Goal: Complete application form

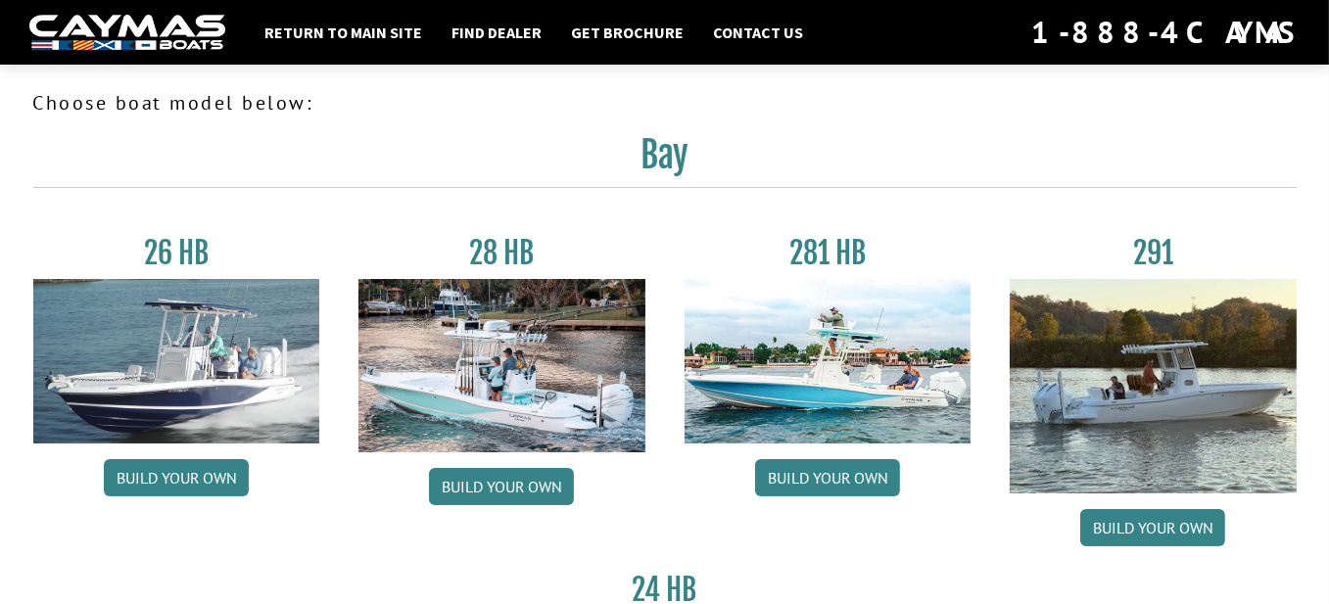
click at [152, 31] on img at bounding box center [127, 33] width 196 height 36
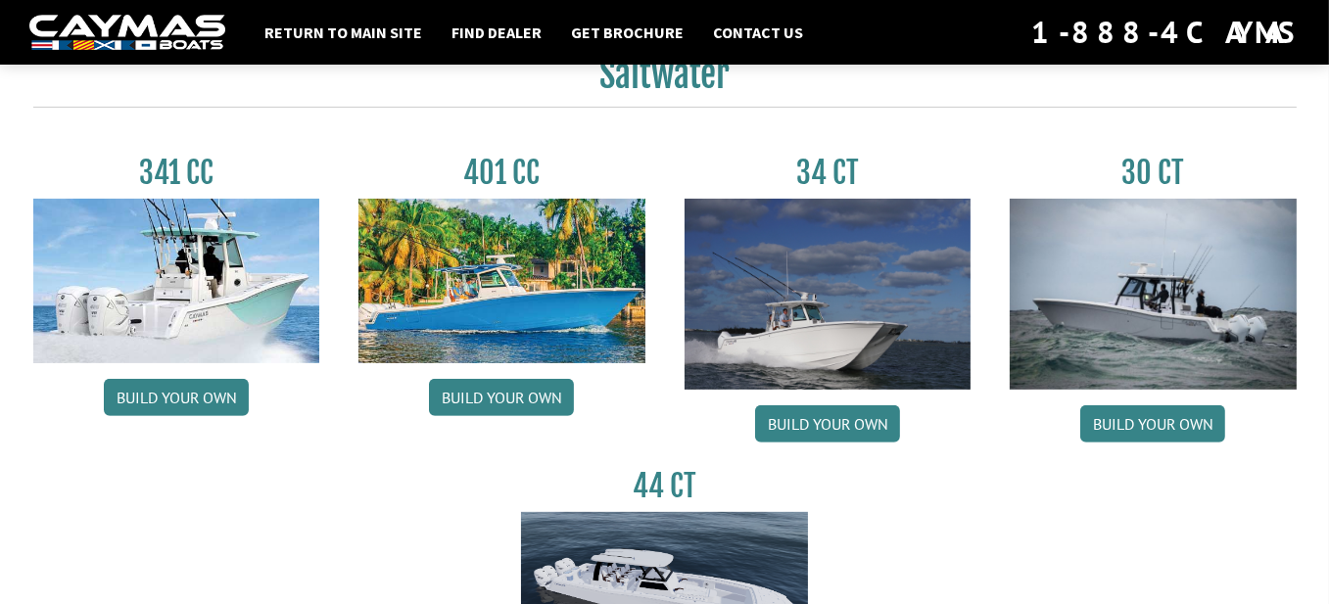
scroll to position [914, 0]
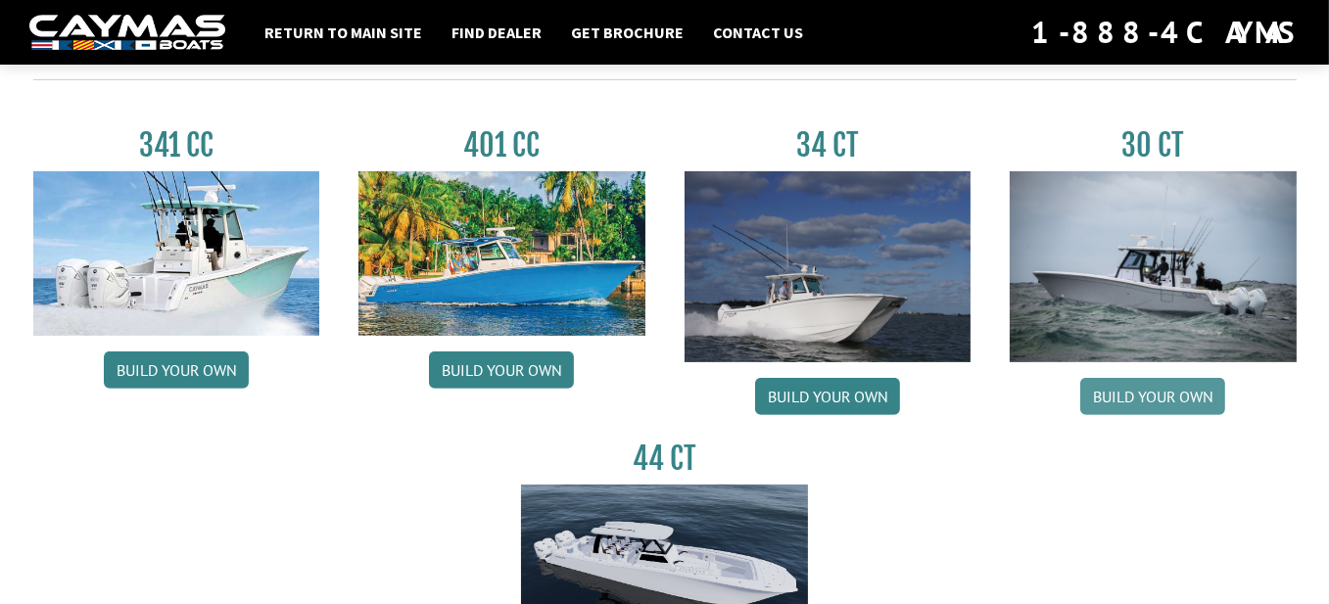
click at [1150, 391] on link "Build your own" at bounding box center [1152, 396] width 145 height 37
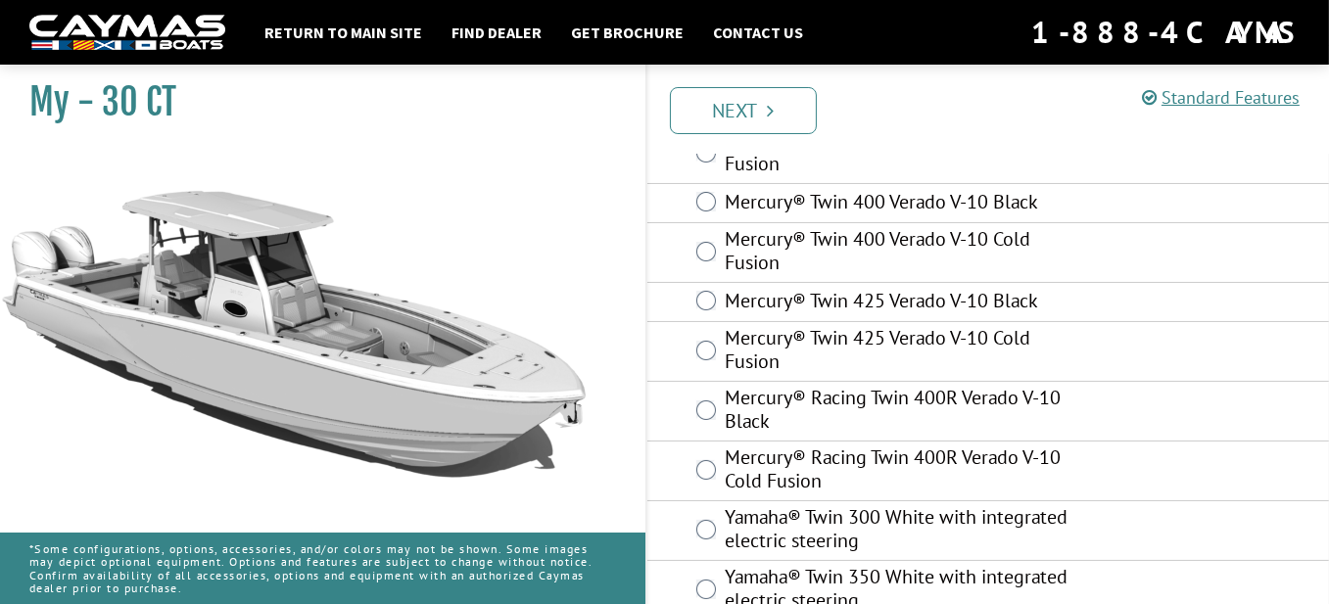
scroll to position [261, 0]
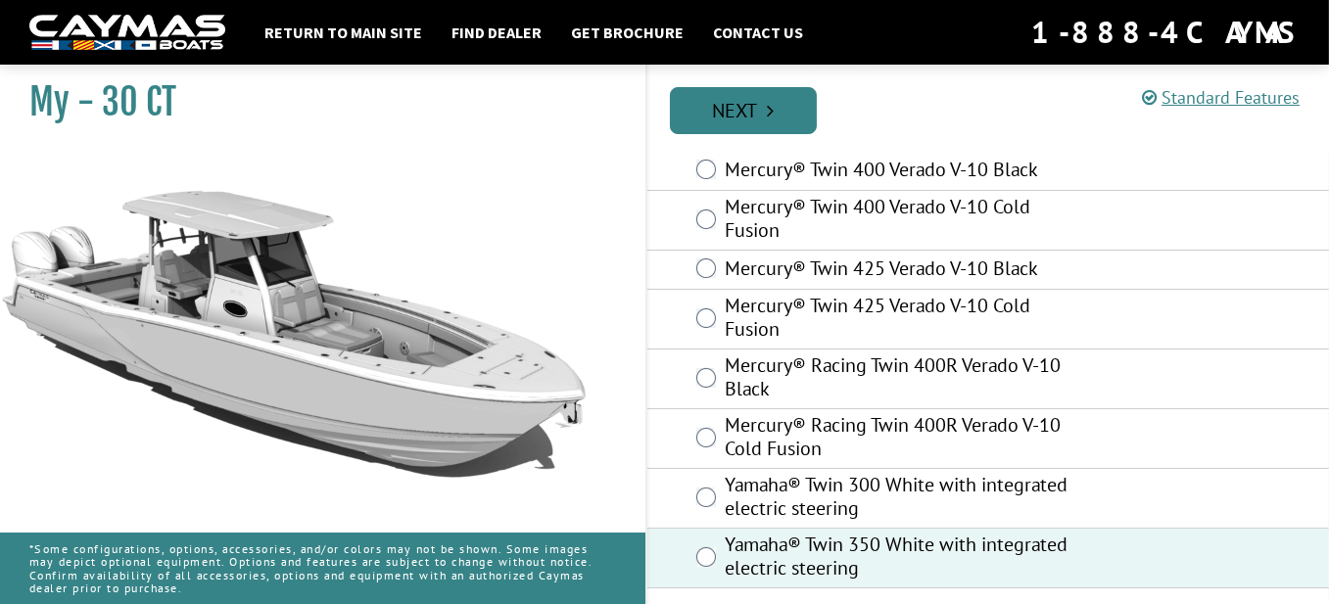
click at [751, 103] on link "Next" at bounding box center [743, 110] width 147 height 47
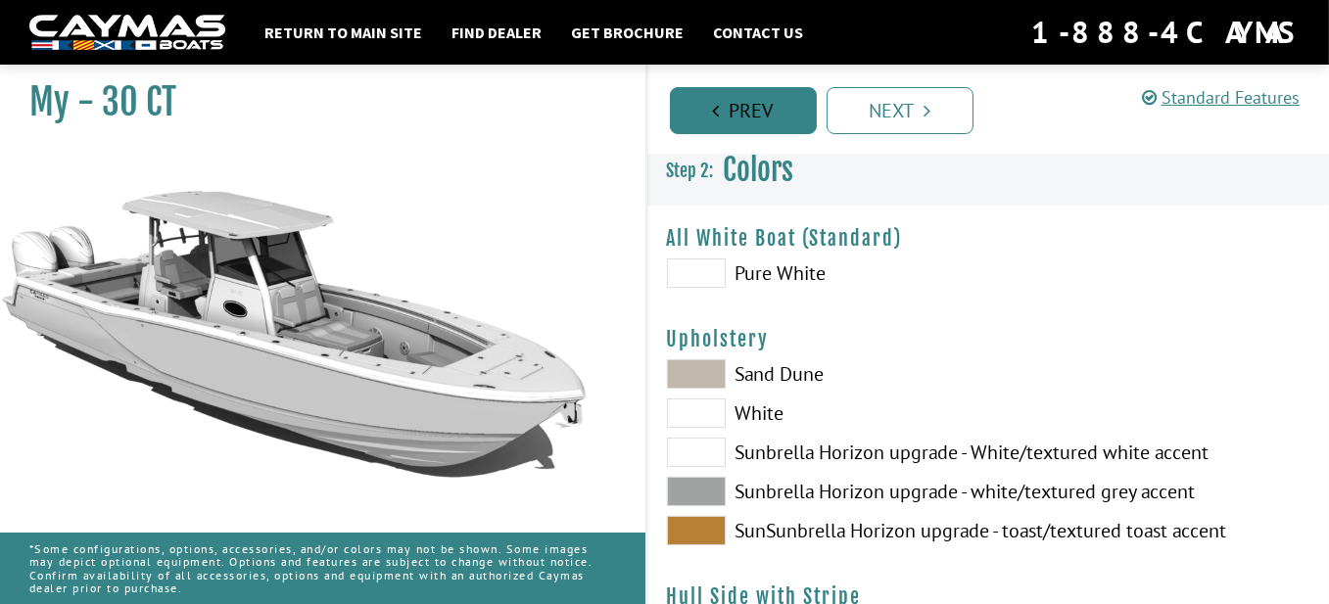
scroll to position [0, 0]
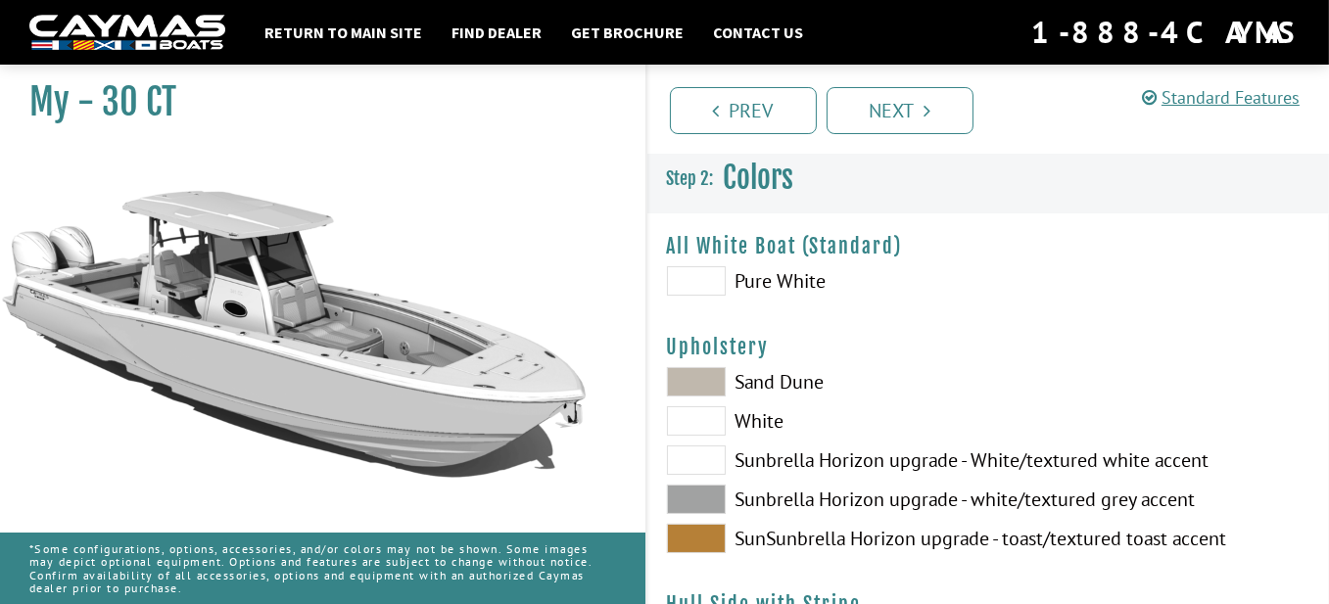
click at [709, 281] on span at bounding box center [696, 280] width 59 height 29
click at [701, 497] on span at bounding box center [696, 499] width 59 height 29
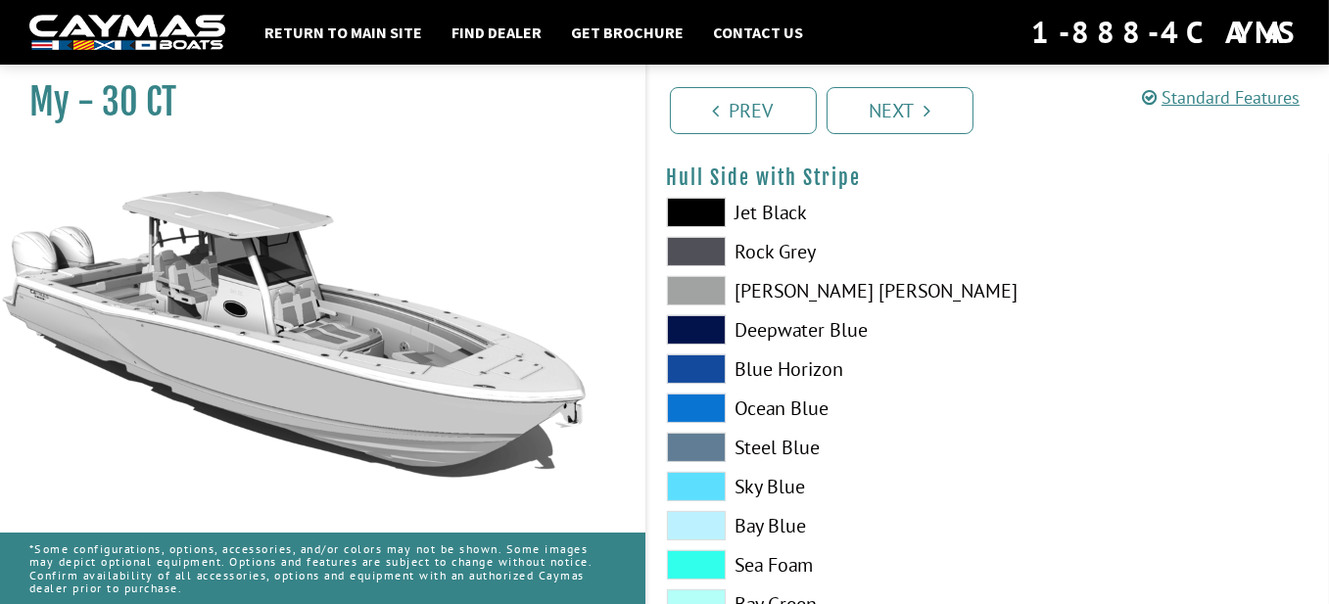
scroll to position [456, 0]
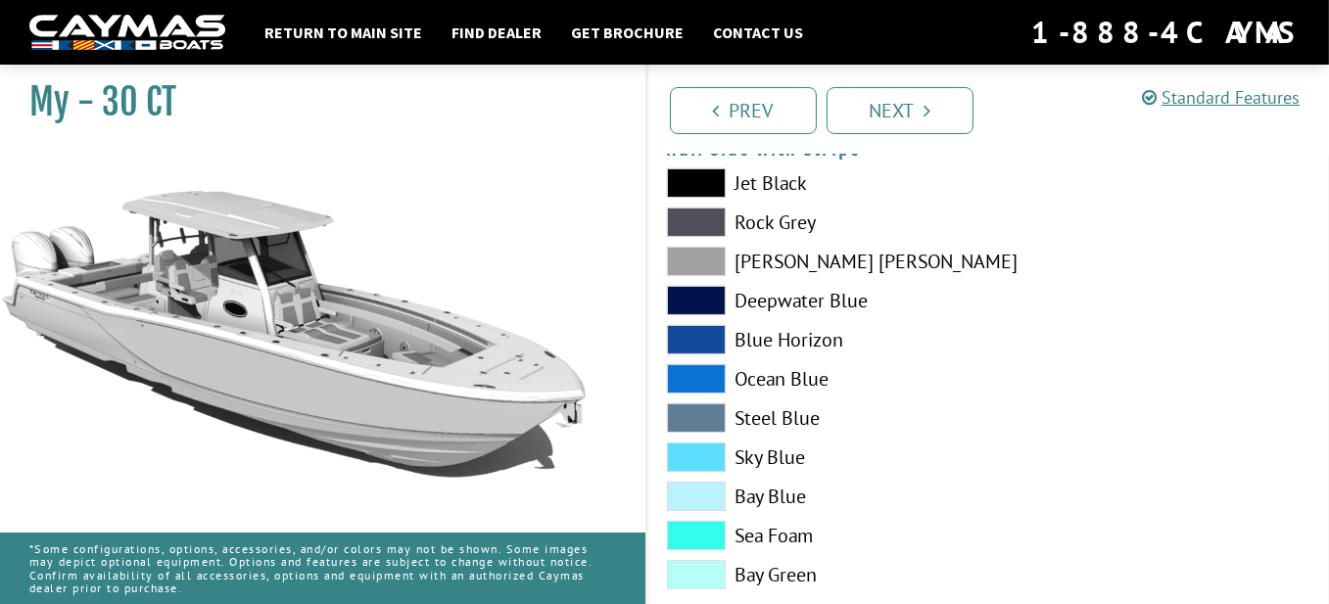
click at [691, 172] on span at bounding box center [696, 182] width 59 height 29
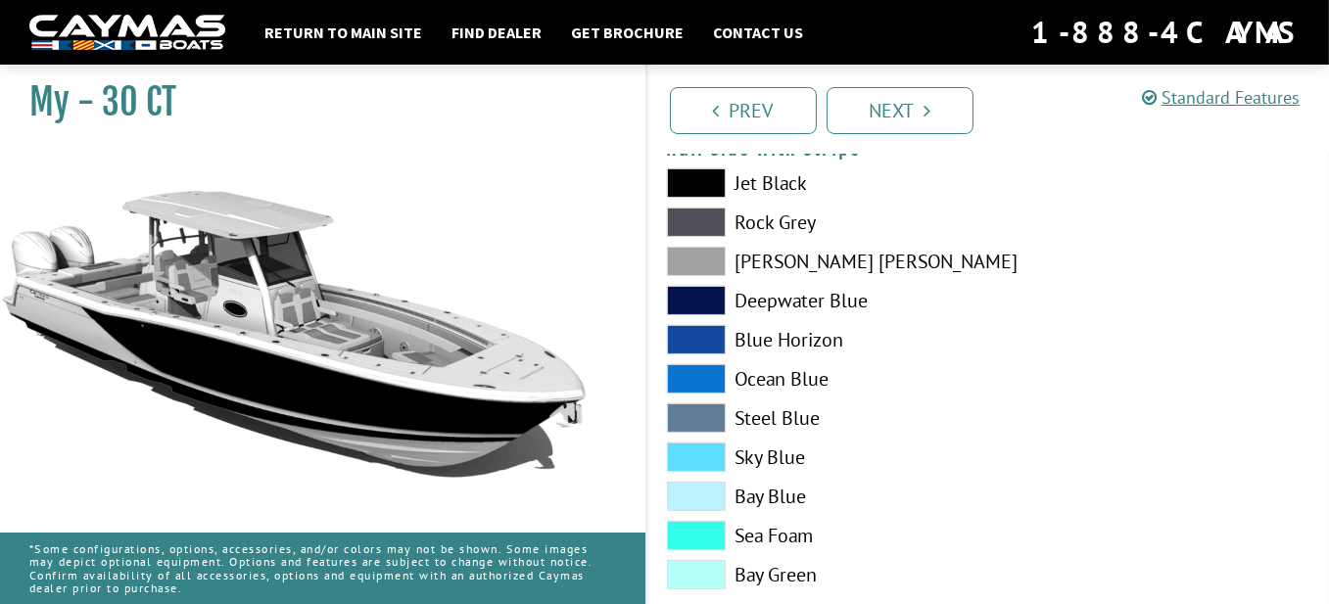
scroll to position [228, 0]
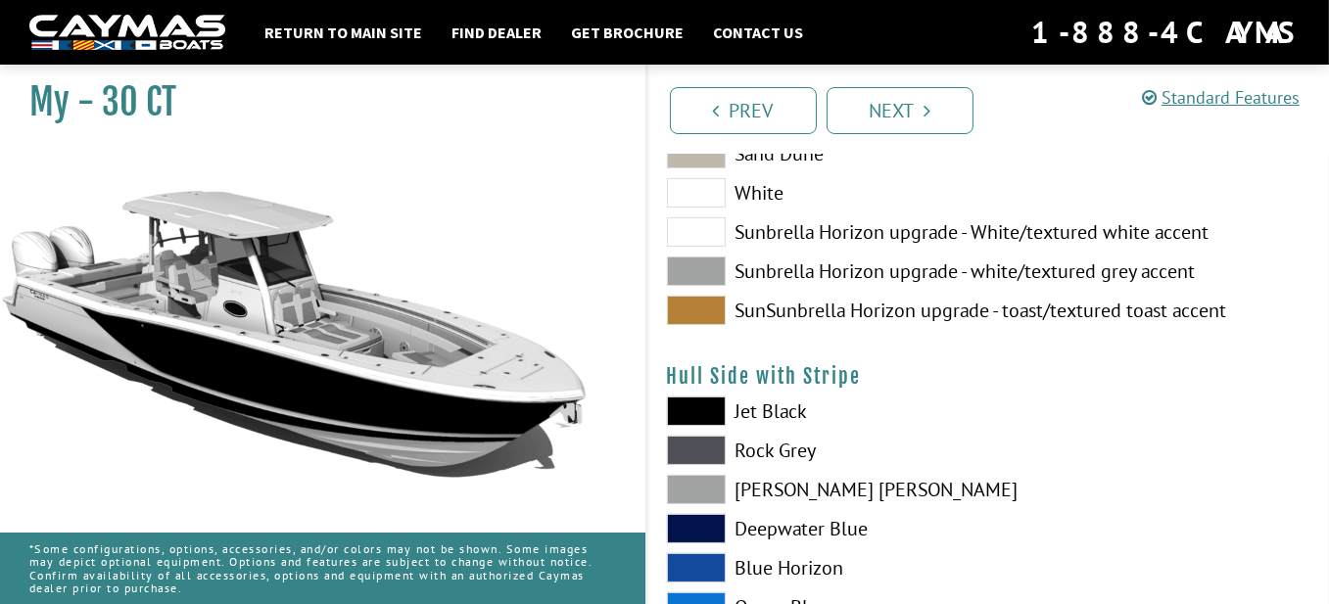
click at [696, 408] on span at bounding box center [696, 411] width 59 height 29
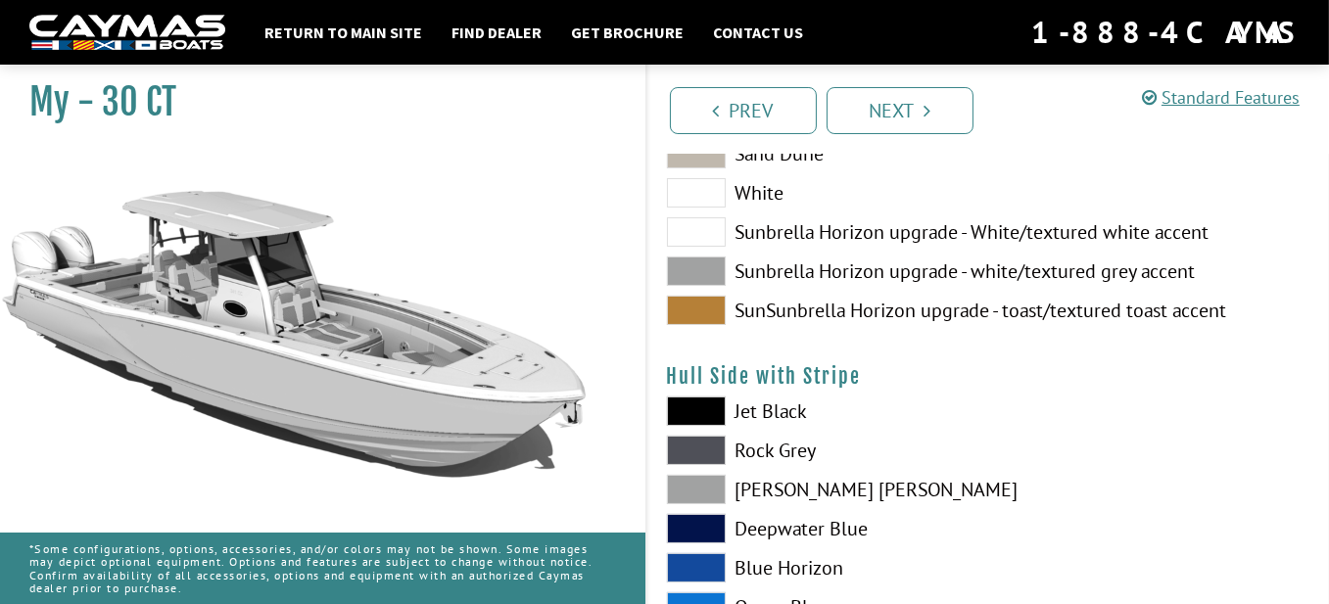
click at [699, 447] on span at bounding box center [696, 450] width 59 height 29
click at [697, 449] on span at bounding box center [696, 450] width 59 height 29
click at [699, 448] on span at bounding box center [696, 450] width 59 height 29
click at [697, 493] on span at bounding box center [696, 489] width 59 height 29
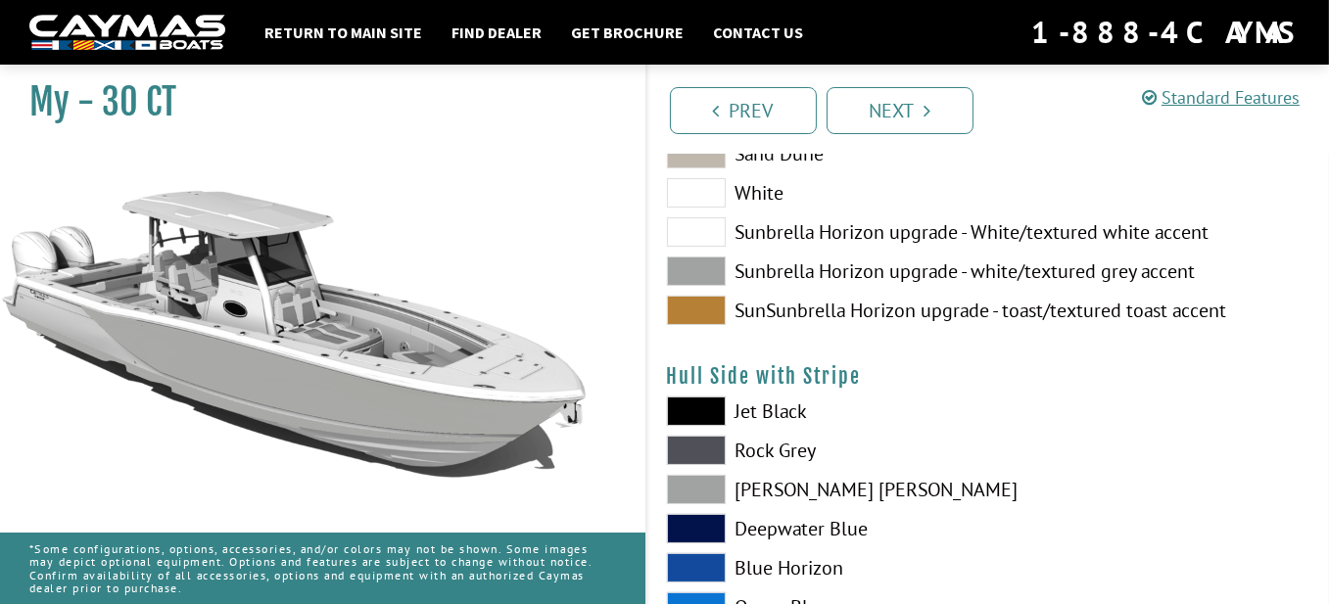
click at [697, 491] on span at bounding box center [696, 489] width 59 height 29
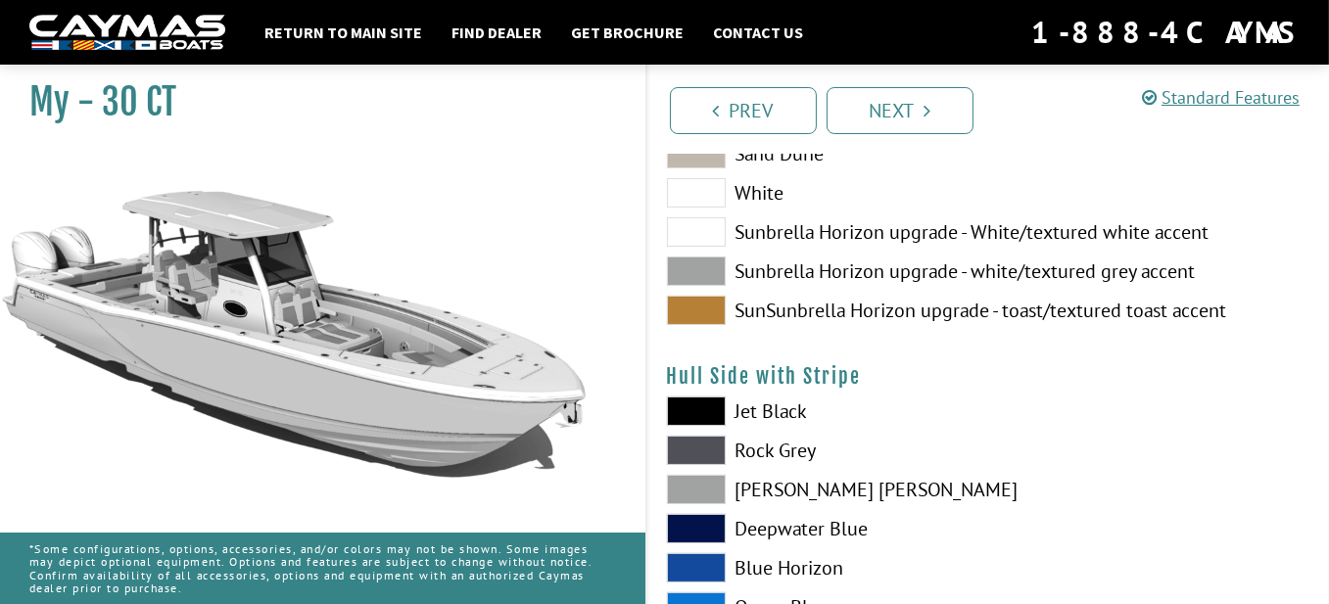
click at [697, 491] on span at bounding box center [696, 489] width 59 height 29
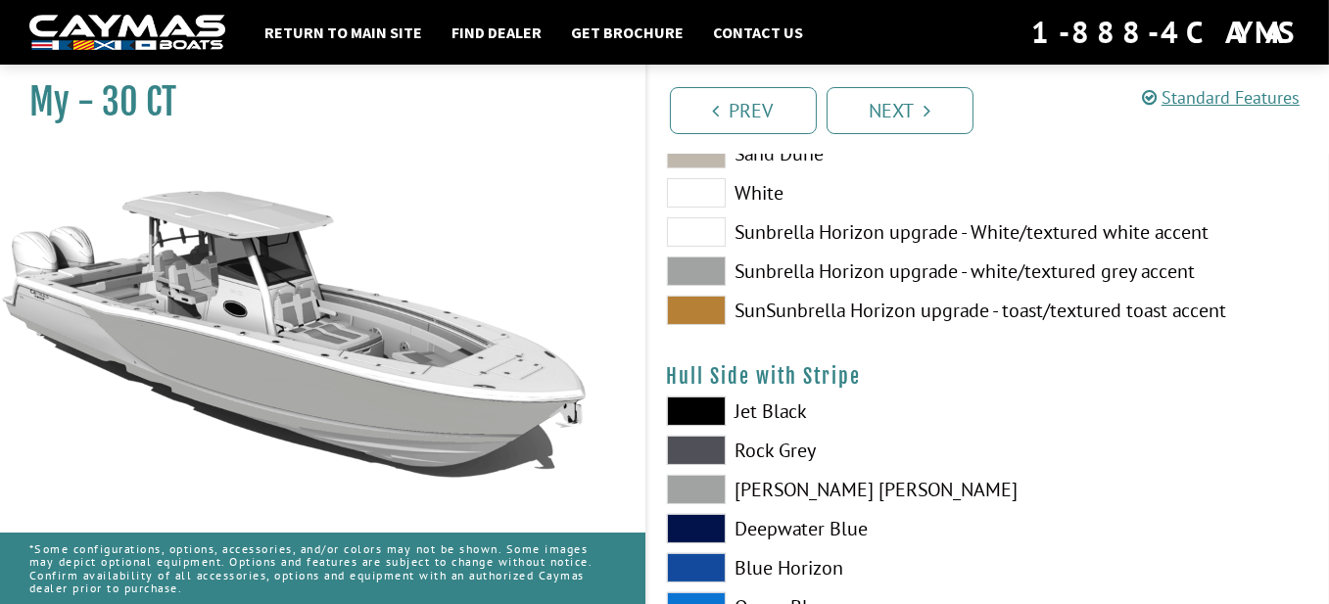
click at [697, 489] on span at bounding box center [696, 489] width 59 height 29
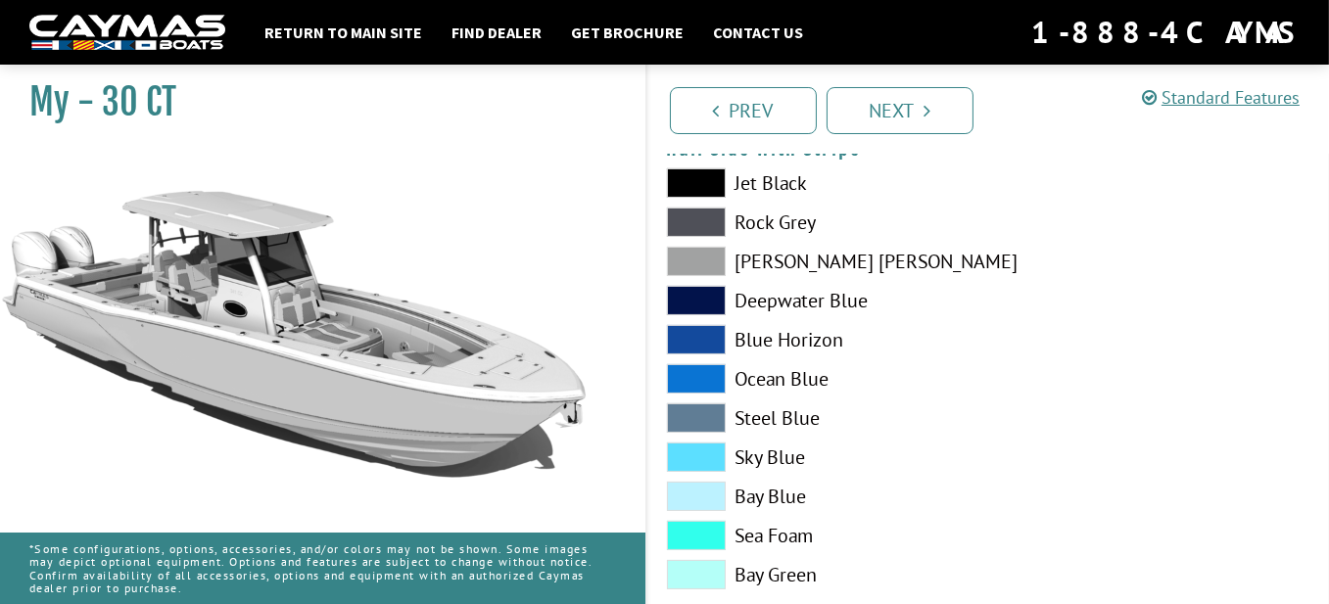
scroll to position [686, 0]
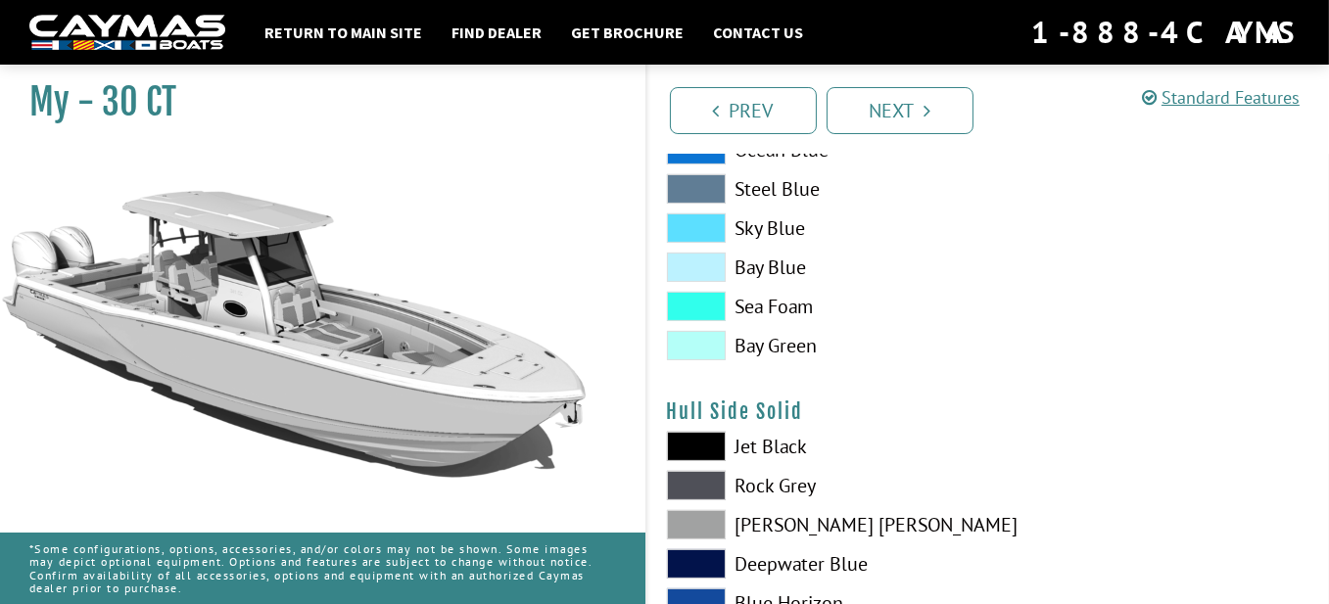
click at [696, 450] on span at bounding box center [696, 446] width 59 height 29
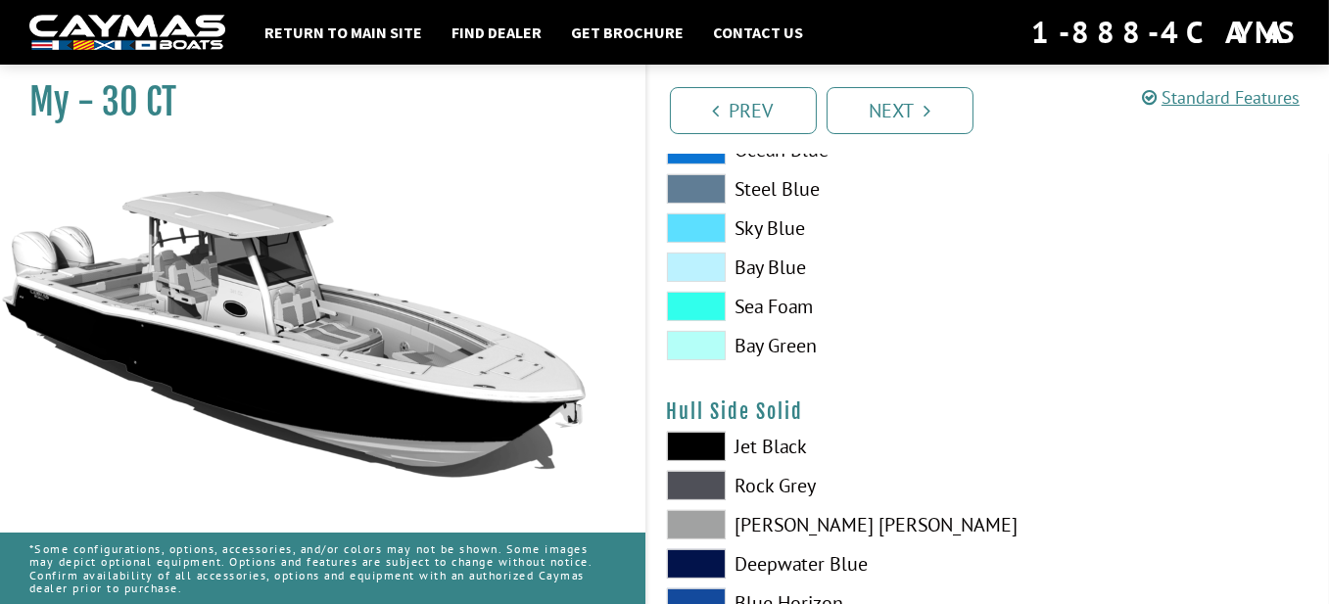
click at [696, 450] on span at bounding box center [696, 446] width 59 height 29
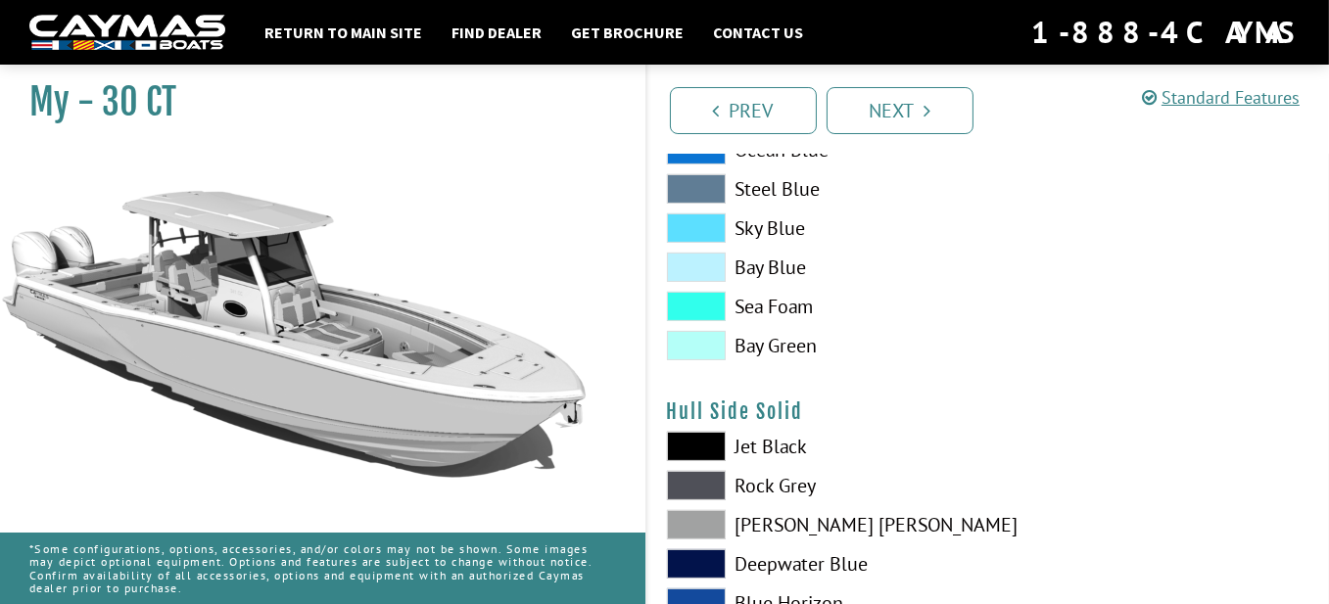
click at [699, 302] on span at bounding box center [696, 306] width 59 height 29
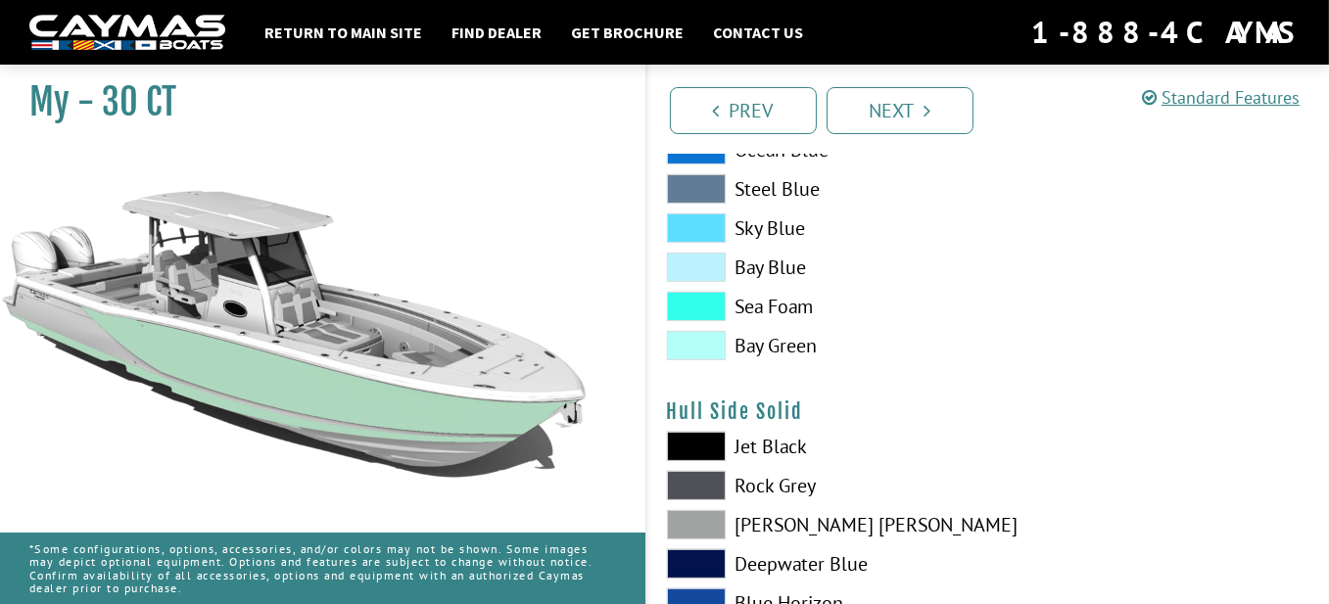
click at [699, 302] on span at bounding box center [696, 306] width 59 height 29
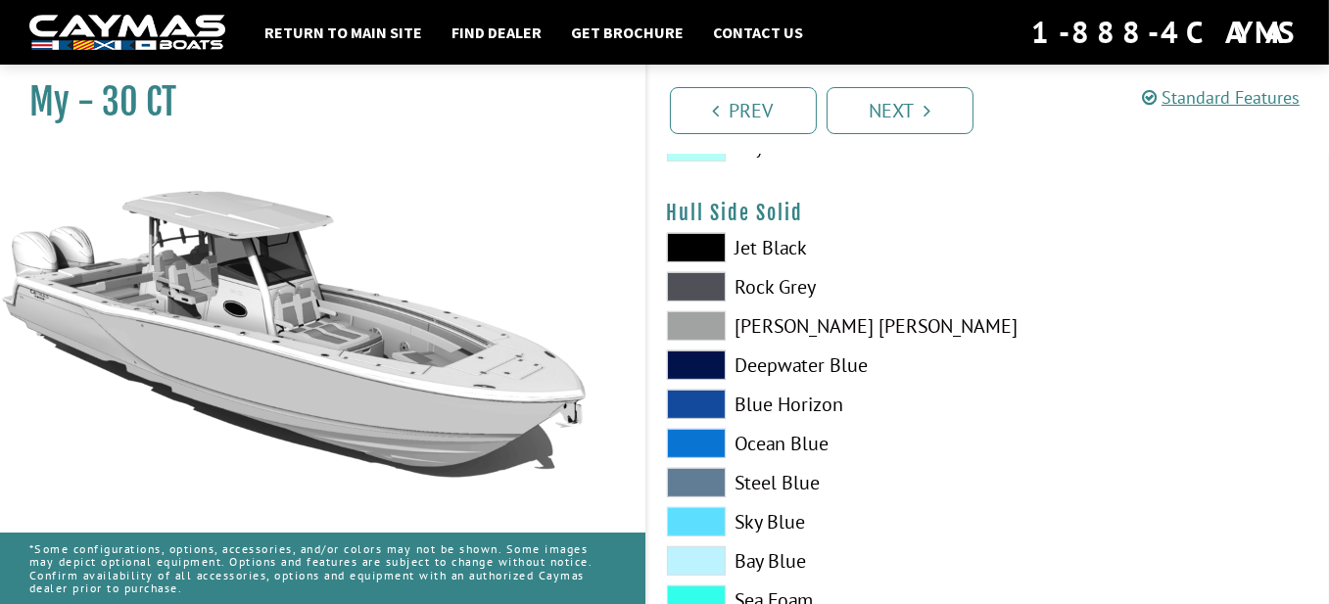
scroll to position [914, 0]
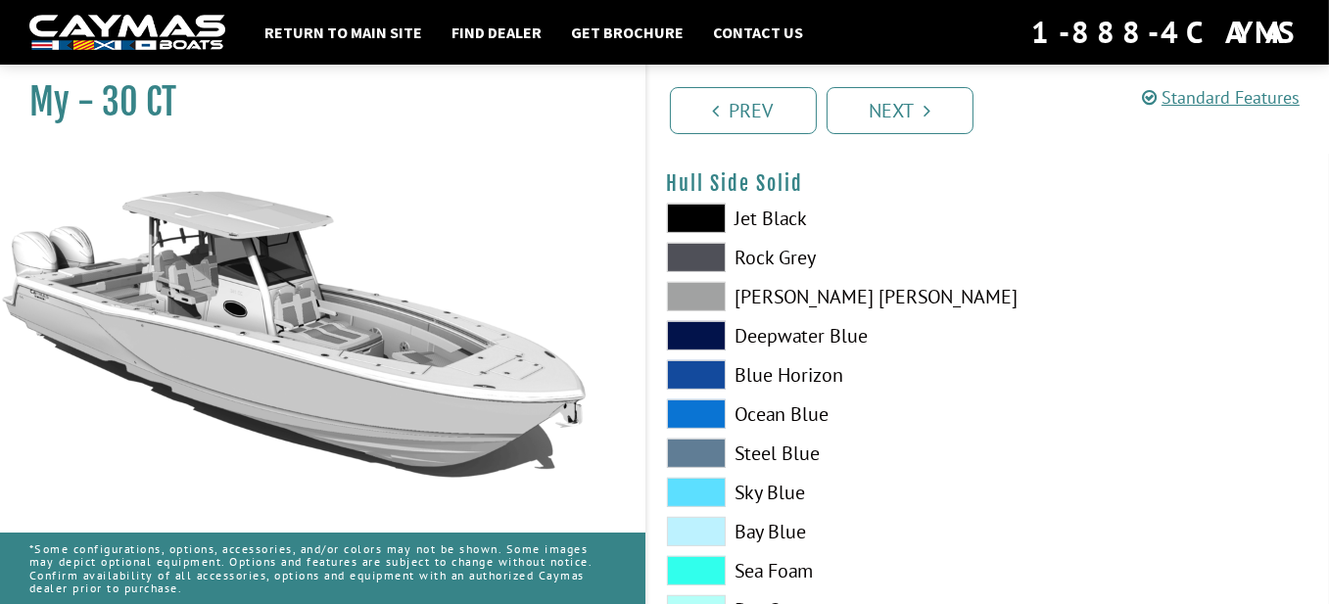
click at [692, 488] on span at bounding box center [696, 492] width 59 height 29
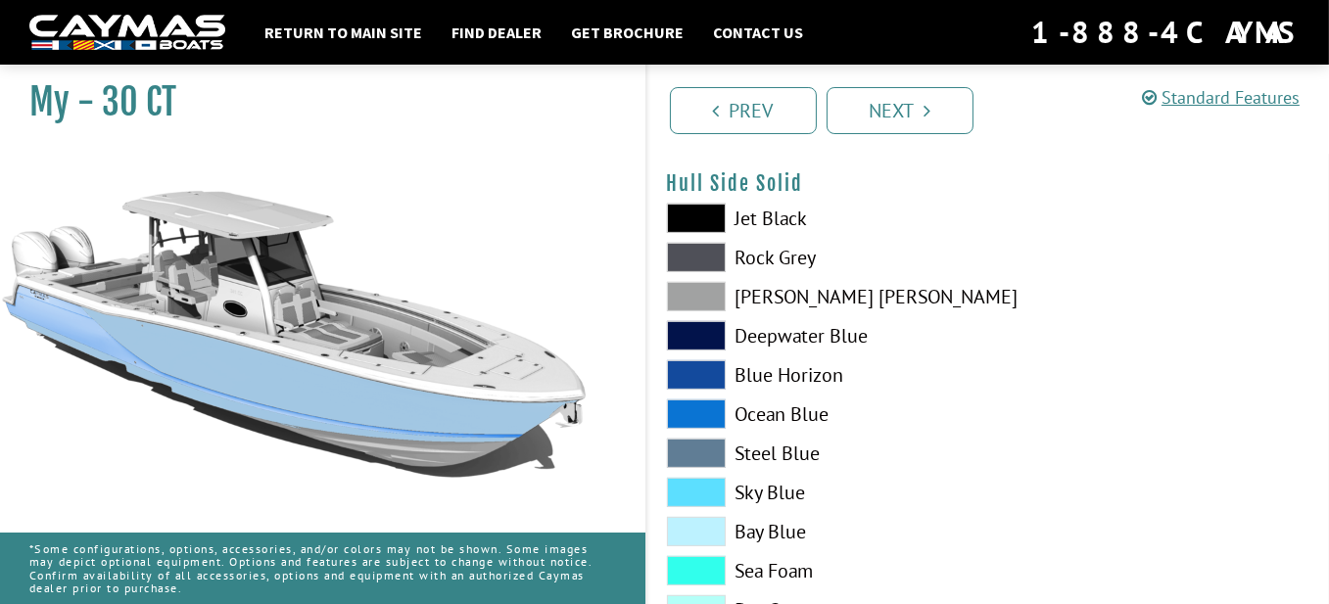
click at [692, 488] on span at bounding box center [696, 492] width 59 height 29
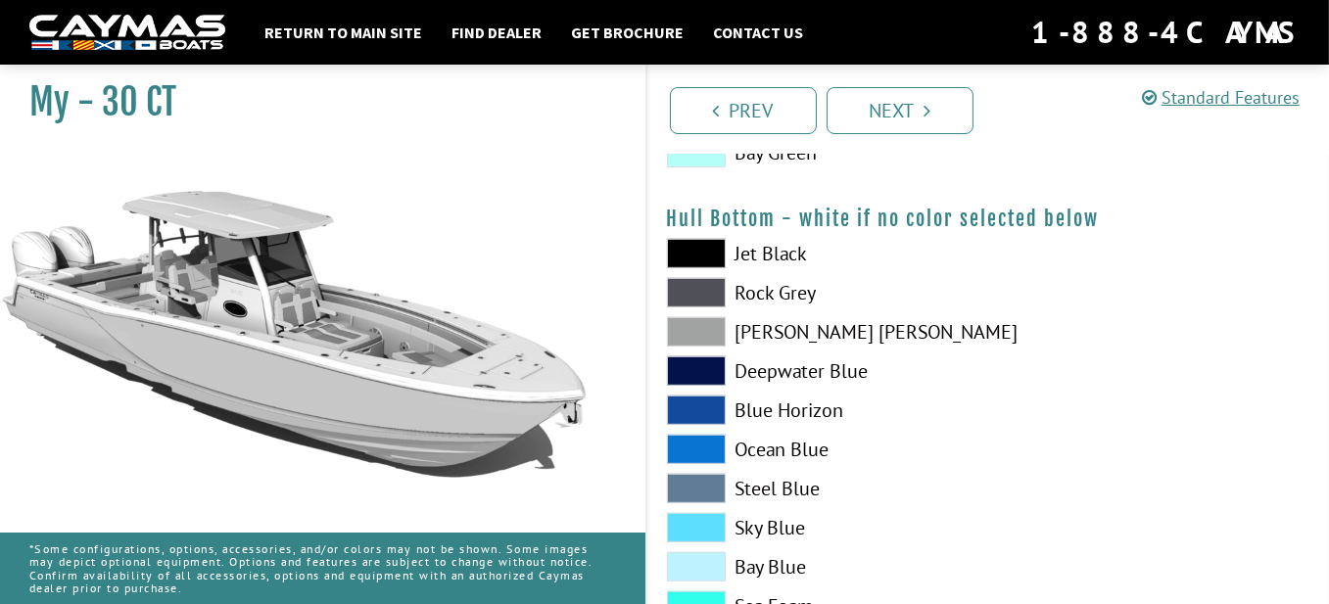
scroll to position [1828, 0]
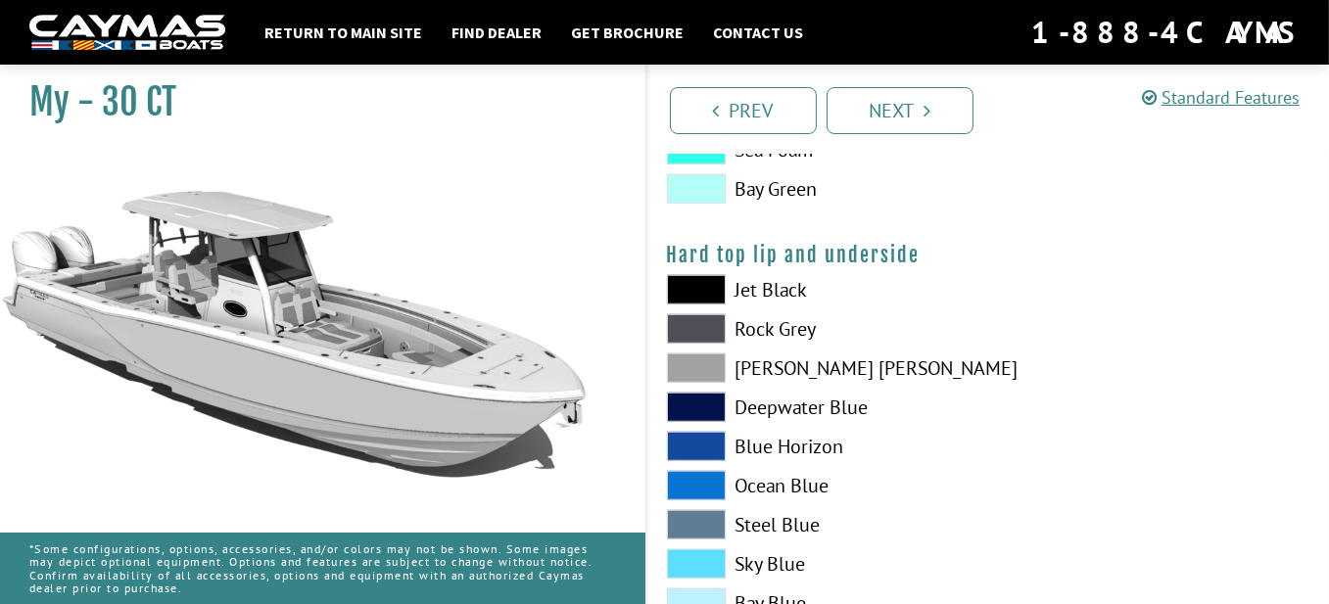
click at [696, 324] on span at bounding box center [696, 328] width 59 height 29
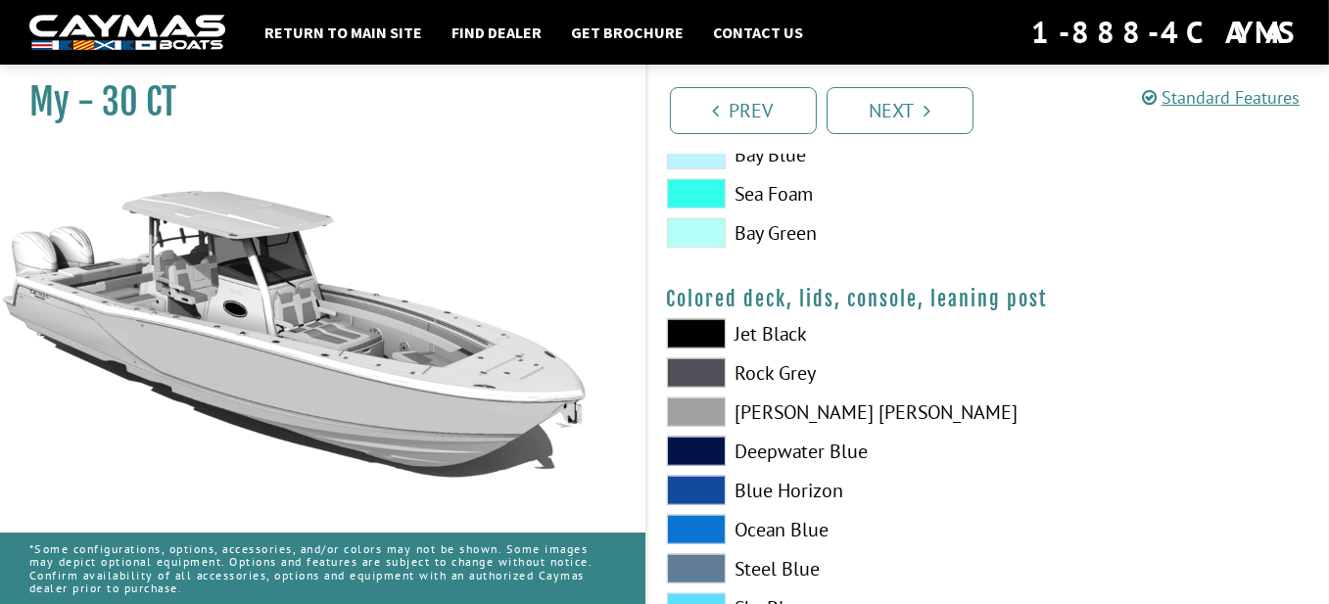
scroll to position [2285, 0]
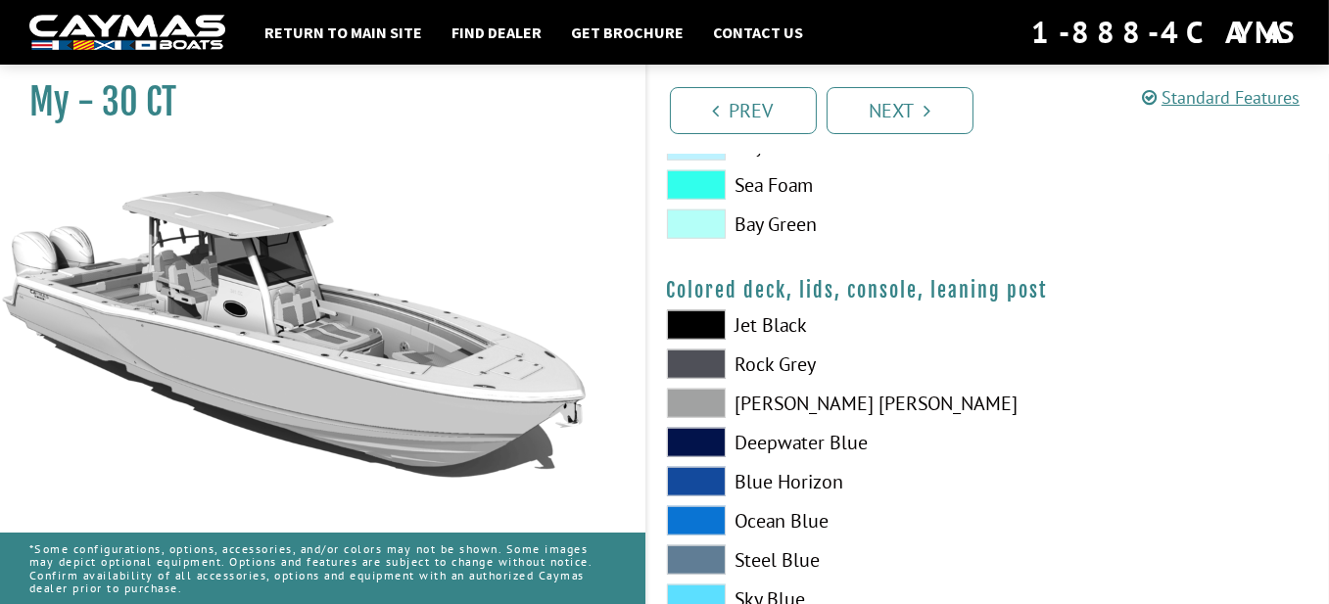
click at [701, 323] on span at bounding box center [696, 325] width 59 height 29
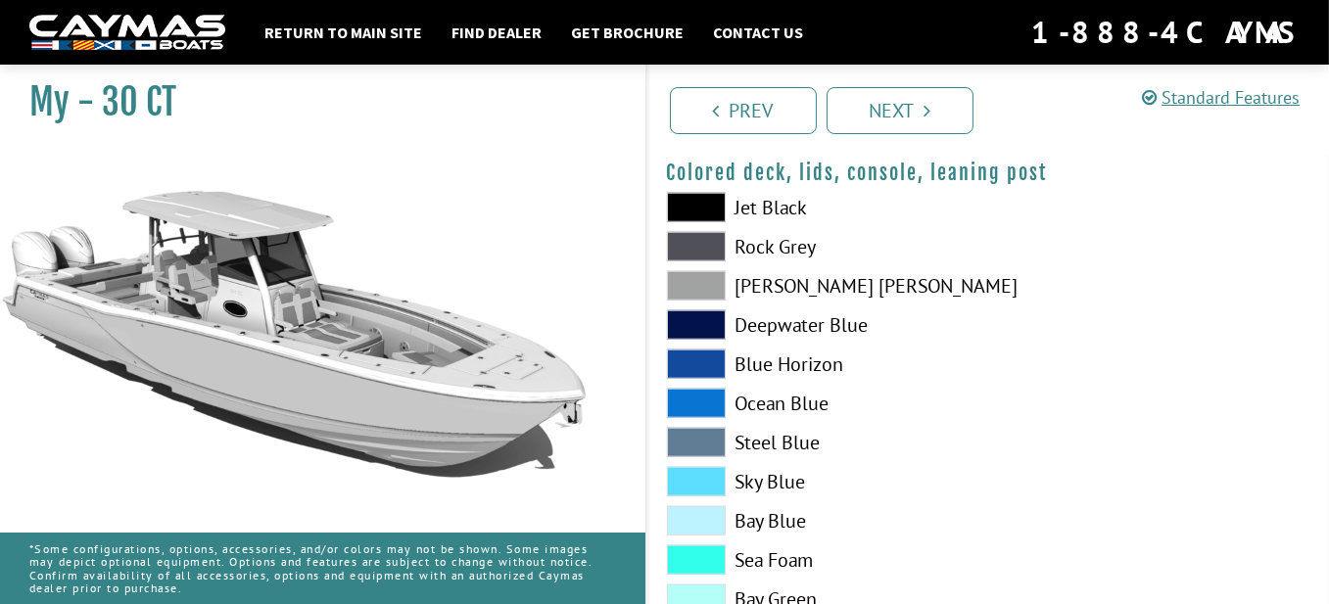
scroll to position [2469, 0]
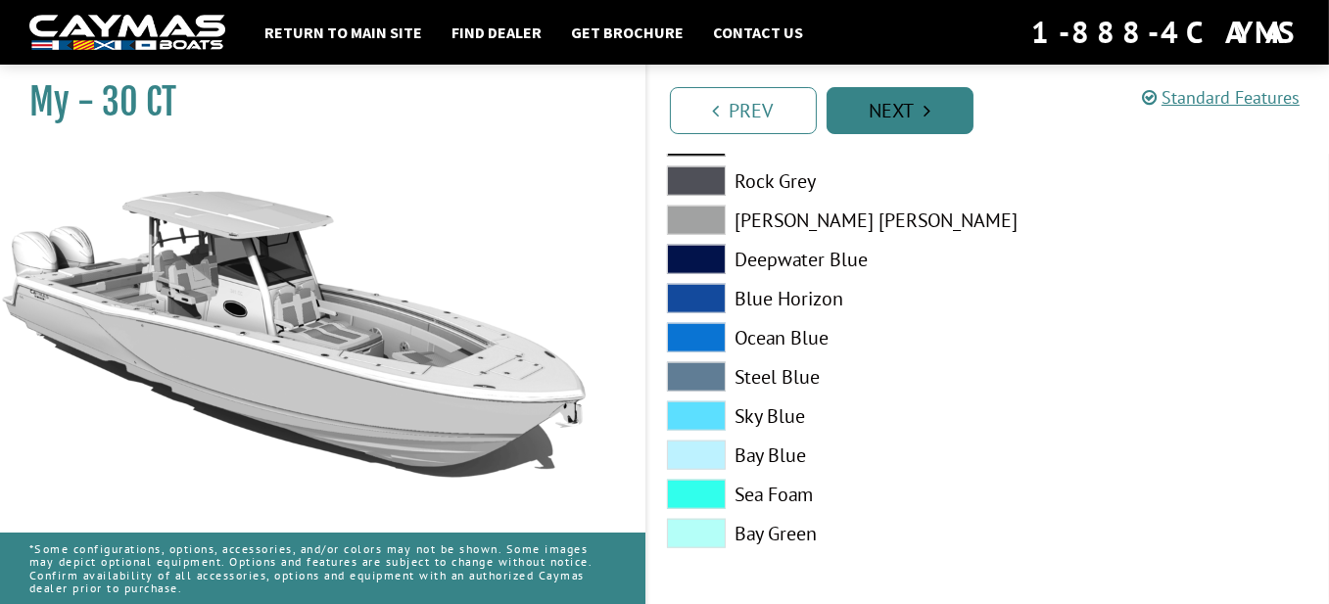
click at [887, 108] on link "Next" at bounding box center [900, 110] width 147 height 47
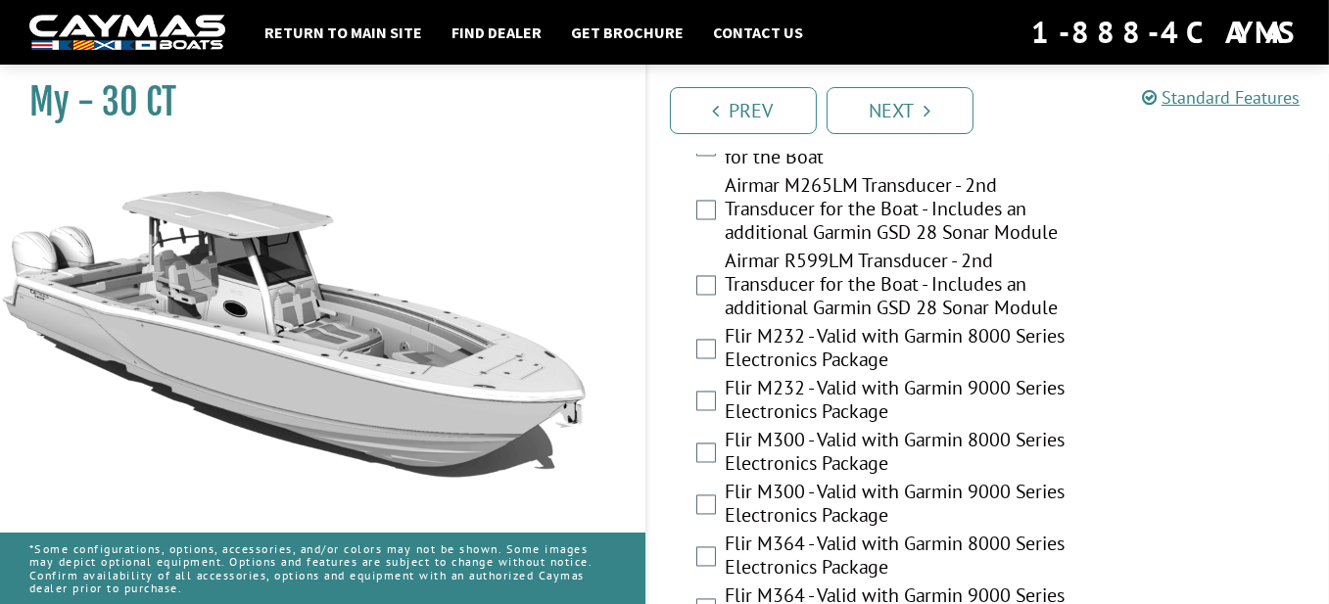
scroll to position [5153, 0]
